Goal: Task Accomplishment & Management: Complete application form

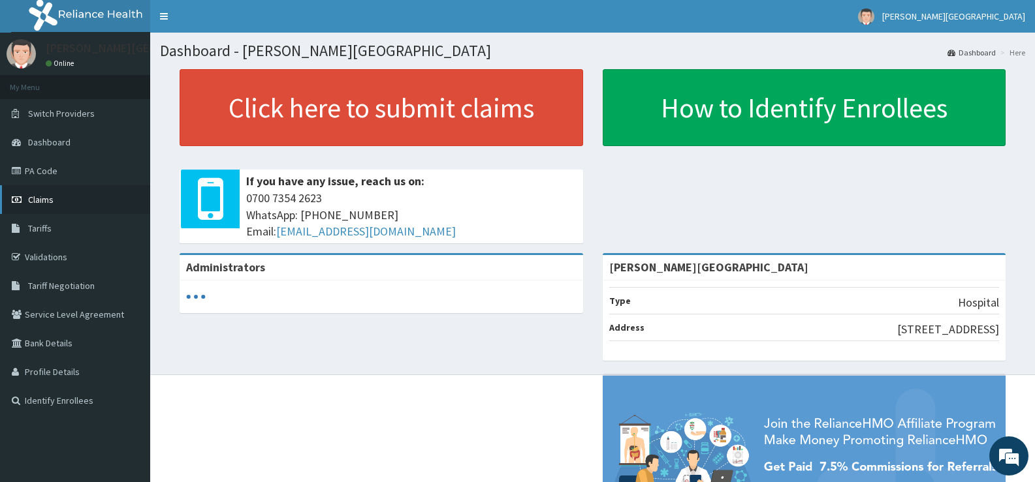
click at [59, 212] on link "Claims" at bounding box center [75, 199] width 150 height 29
click at [53, 200] on span "Claims" at bounding box center [40, 200] width 25 height 12
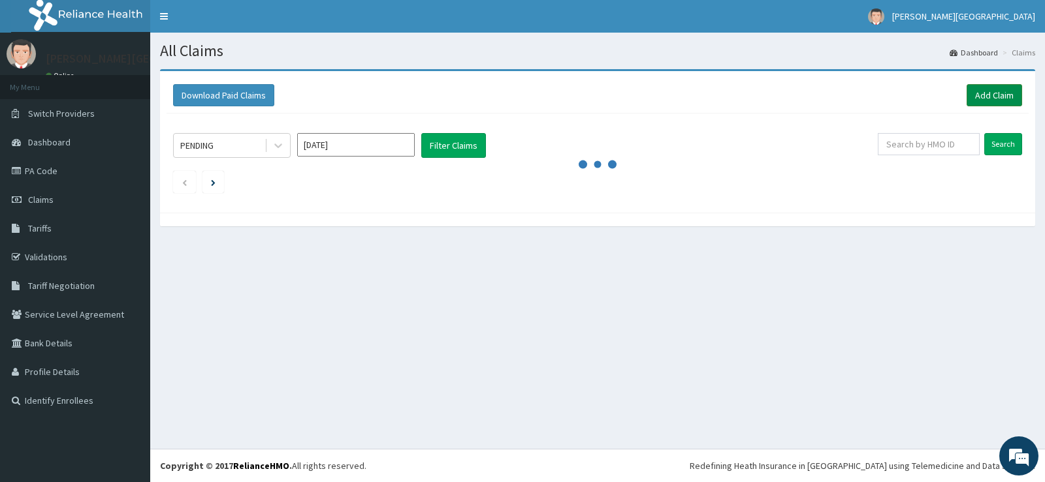
click at [984, 97] on link "Add Claim" at bounding box center [993, 95] width 55 height 22
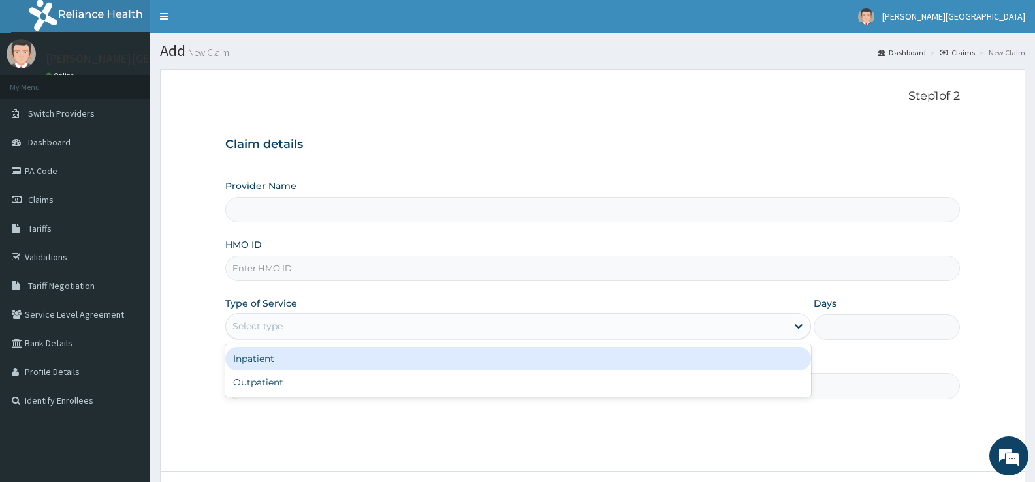
click at [362, 319] on div "Select type" at bounding box center [506, 326] width 560 height 21
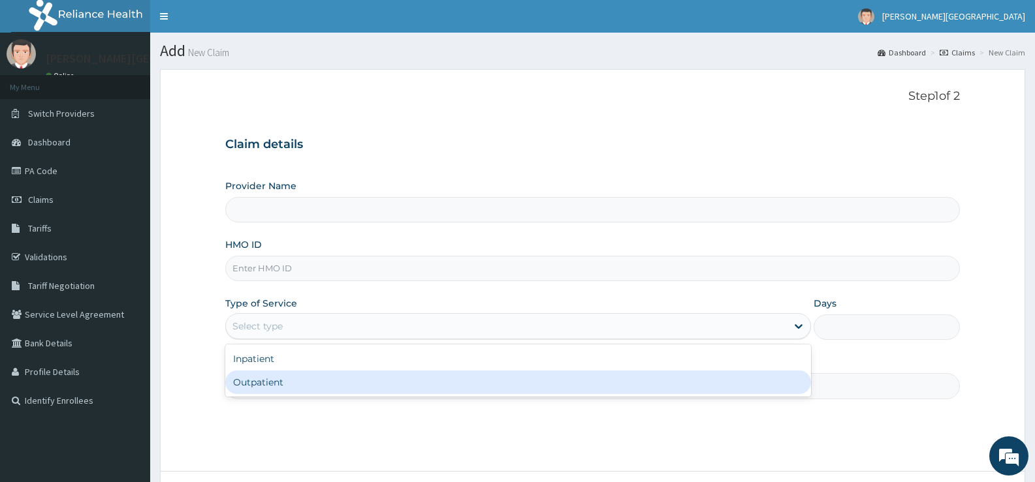
type input "[PERSON_NAME][GEOGRAPHIC_DATA]"
click at [361, 378] on div "Outpatient" at bounding box center [517, 383] width 585 height 24
type input "1"
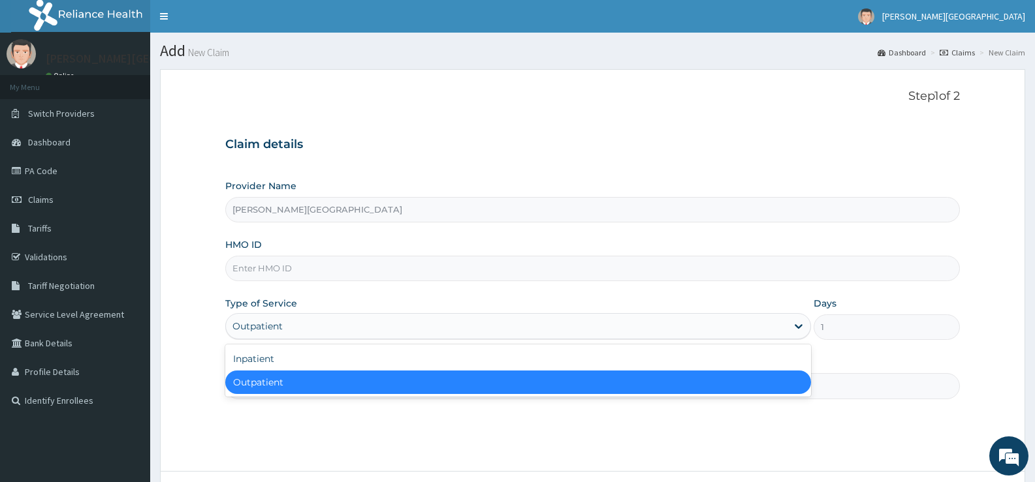
click at [329, 335] on div "Outpatient" at bounding box center [506, 326] width 560 height 21
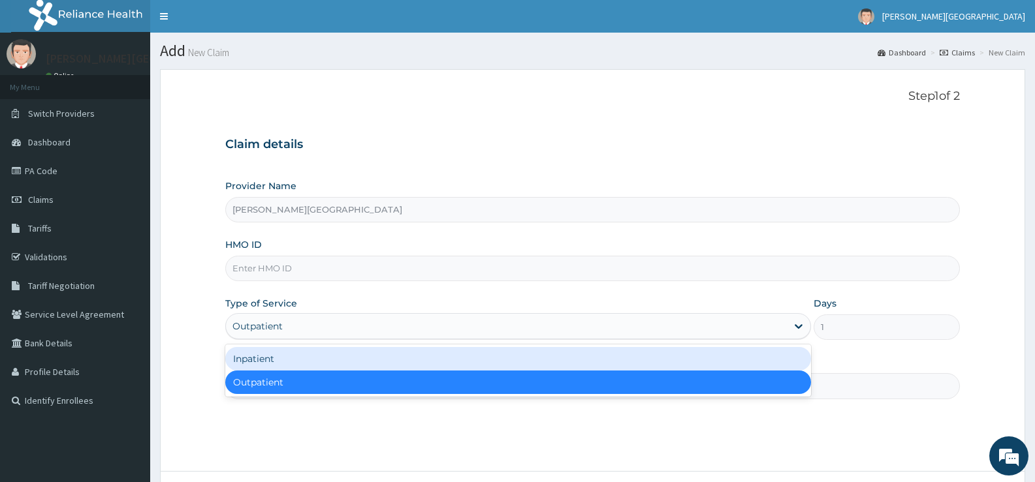
click at [347, 356] on div "Inpatient" at bounding box center [517, 359] width 585 height 24
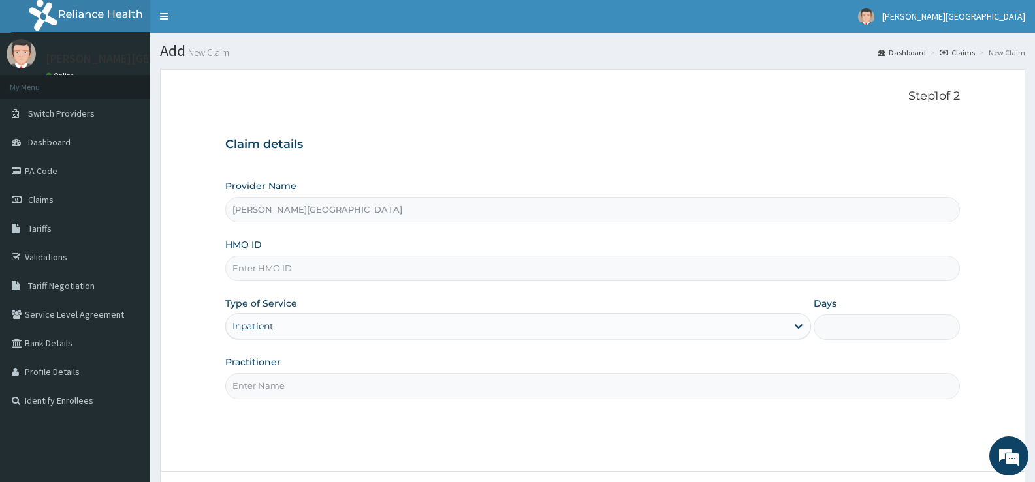
click at [373, 273] on input "HMO ID" at bounding box center [592, 268] width 735 height 25
type input "EKI/10074/B"
click at [402, 384] on input "Practitioner" at bounding box center [592, 385] width 735 height 25
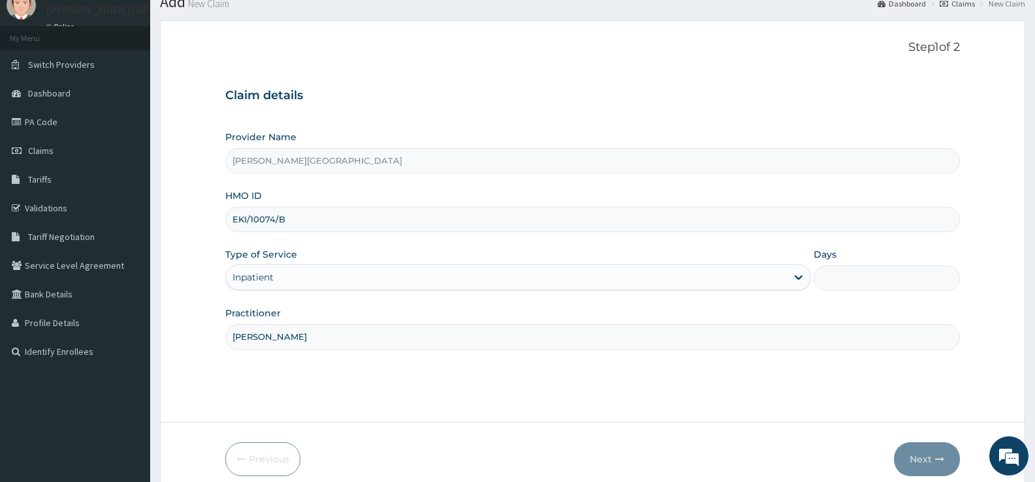
scroll to position [106, 0]
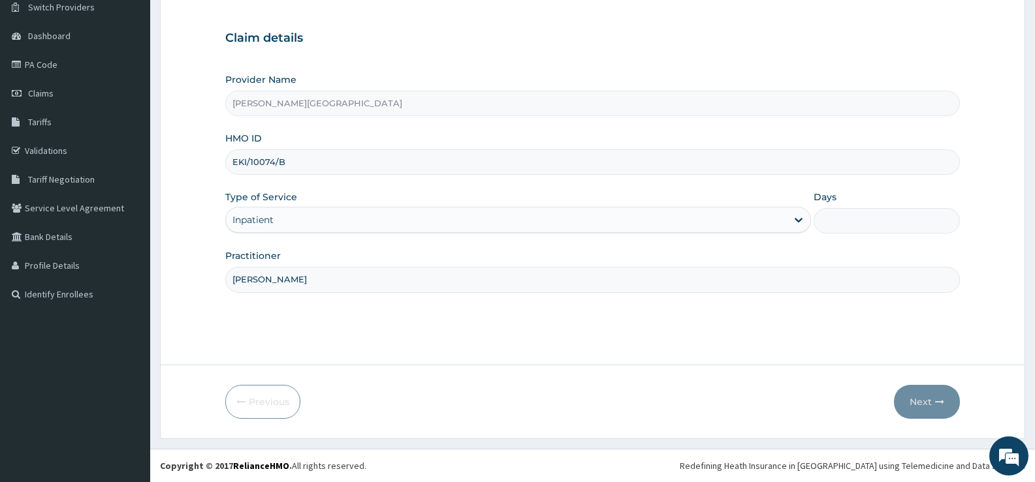
type input "DR TADE"
click at [568, 317] on div "Step 1 of 2 Claim details Provider Name ADE-TADE HOSPITAL HMO ID EKI/10074/B Ty…" at bounding box center [592, 164] width 735 height 362
click at [864, 224] on input "Days" at bounding box center [887, 220] width 146 height 25
type input "2"
click at [916, 398] on button "Next" at bounding box center [927, 402] width 66 height 34
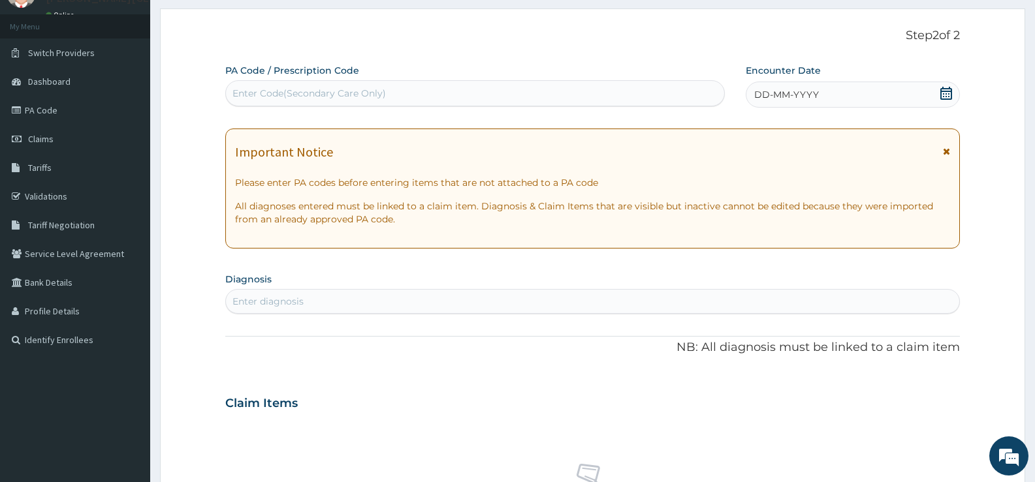
scroll to position [41, 0]
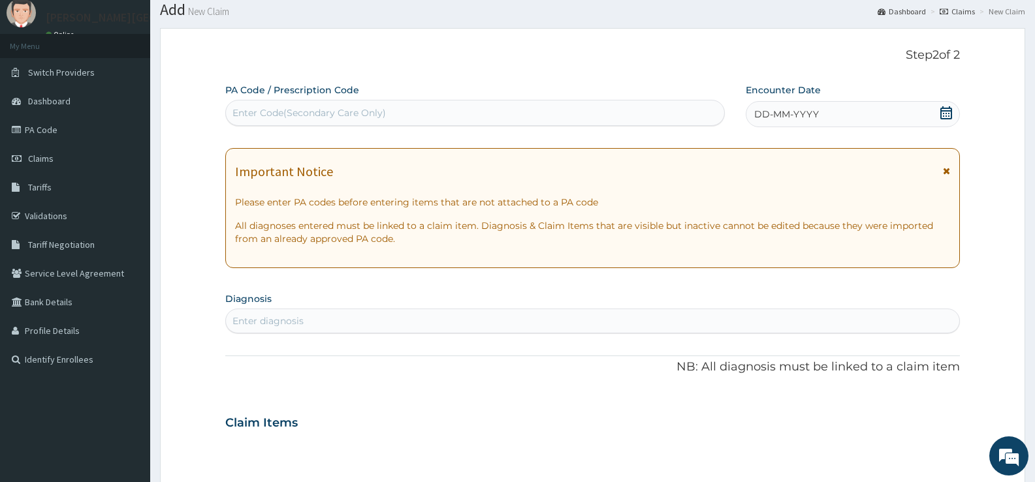
click at [337, 113] on div "Enter Code(Secondary Care Only)" at bounding box center [308, 112] width 153 height 13
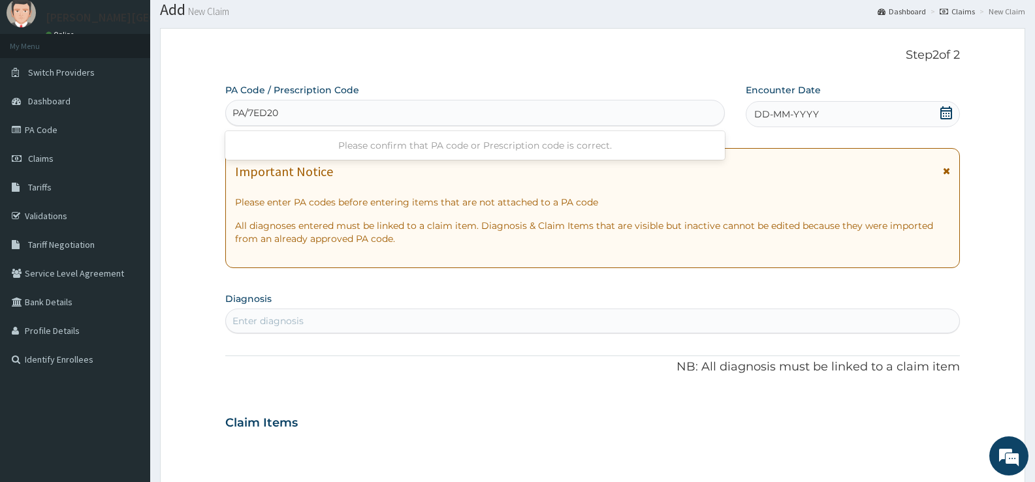
type input "PA/7ED203"
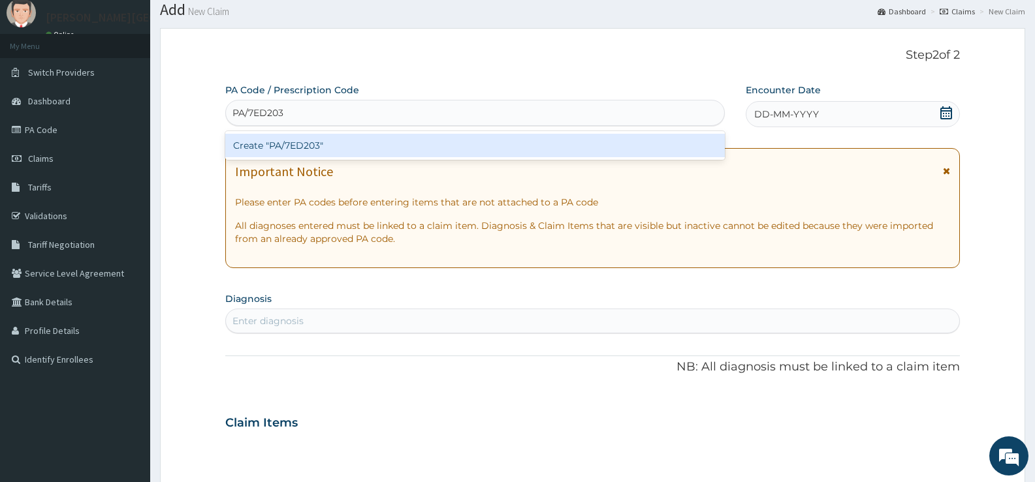
click at [343, 139] on div "Create "PA/7ED203"" at bounding box center [474, 146] width 499 height 24
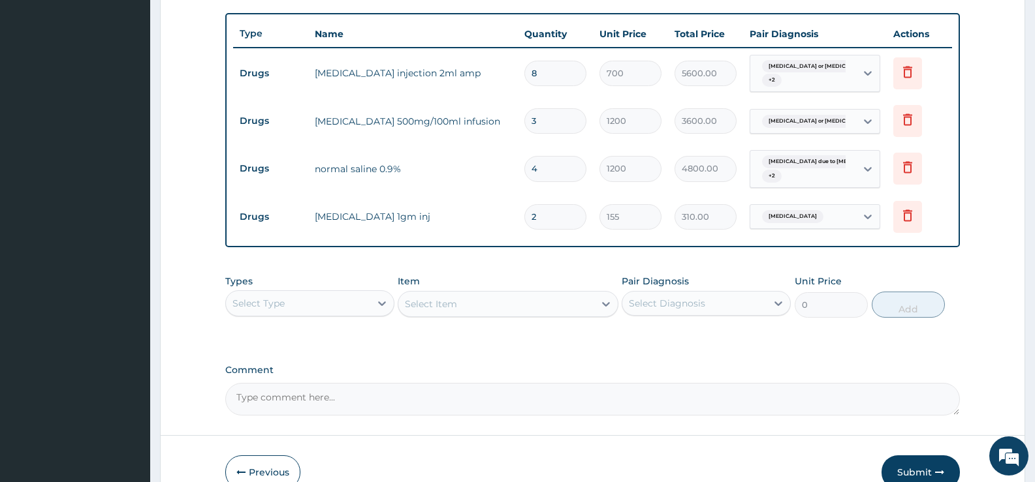
scroll to position [543, 0]
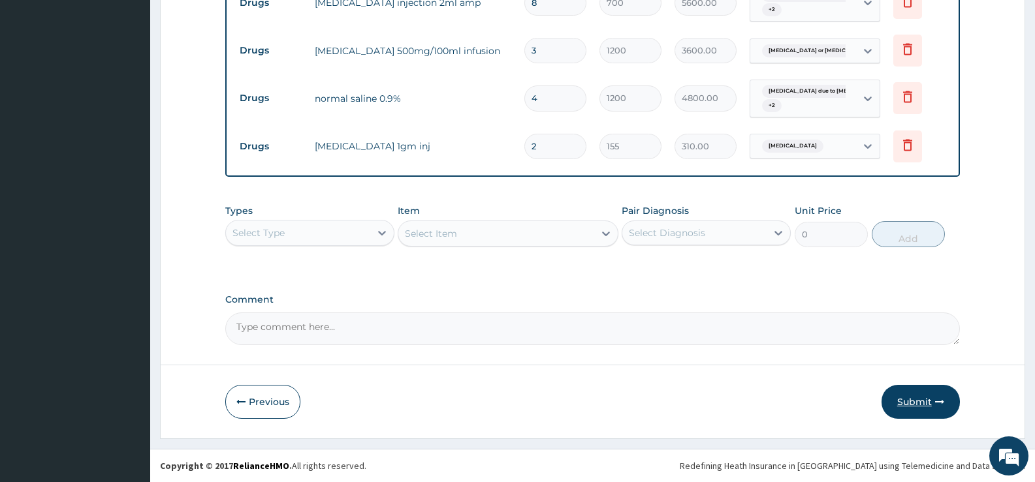
click at [894, 403] on button "Submit" at bounding box center [920, 402] width 78 height 34
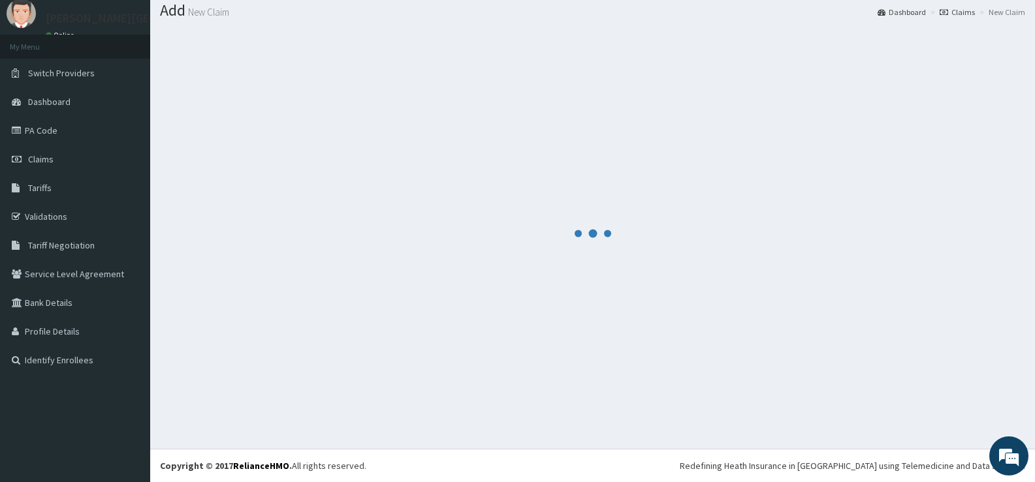
scroll to position [40, 0]
click at [58, 132] on link "PA Code" at bounding box center [75, 130] width 150 height 29
